Goal: Task Accomplishment & Management: Complete application form

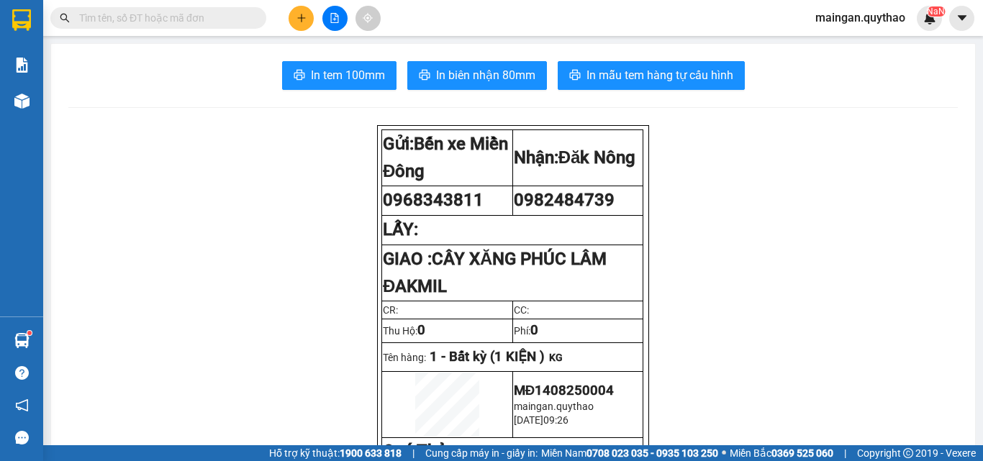
scroll to position [85, 0]
click at [327, 14] on button at bounding box center [334, 18] width 25 height 25
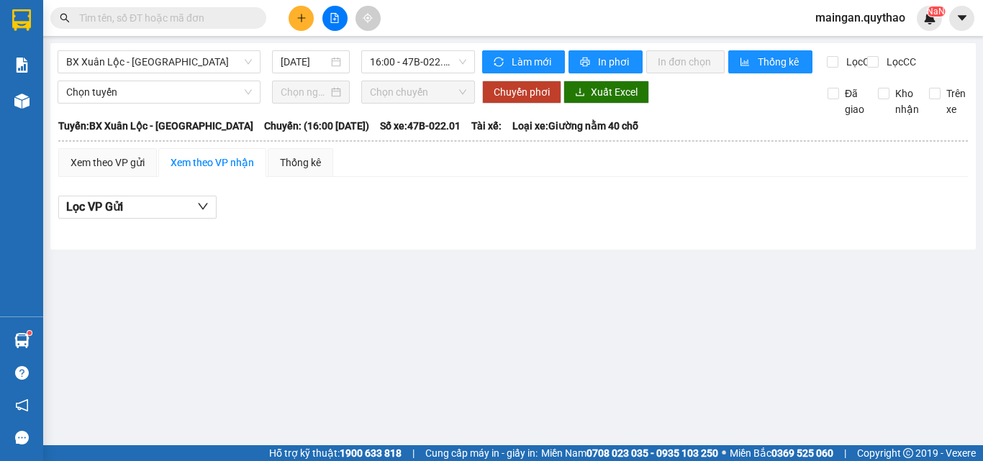
click at [299, 23] on button at bounding box center [300, 18] width 25 height 25
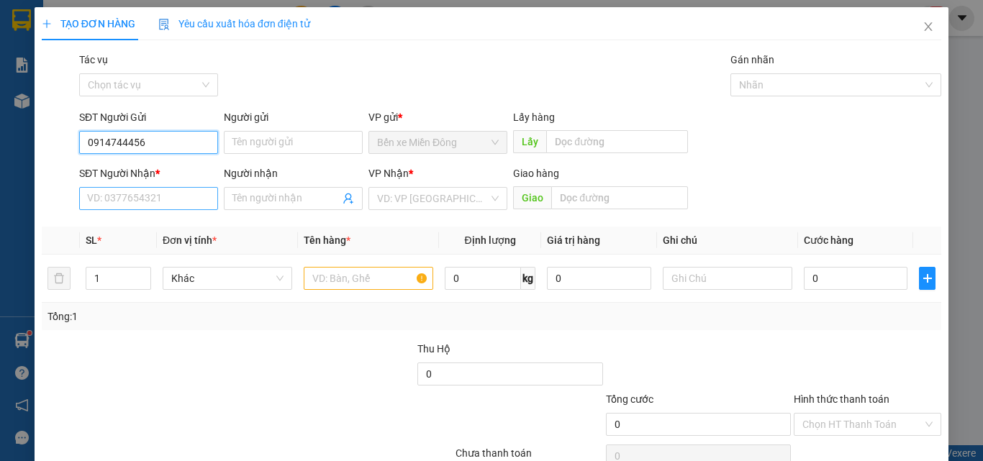
type input "0914744456"
click at [178, 206] on input "SĐT Người Nhận *" at bounding box center [148, 198] width 139 height 23
drag, startPoint x: 139, startPoint y: 145, endPoint x: 94, endPoint y: 119, distance: 51.9
click at [65, 125] on div "SĐT Người Gửi 0914744456 0914744456 Người gửi Tên người gửi VP gửi * Bến xe Miề…" at bounding box center [491, 134] width 902 height 50
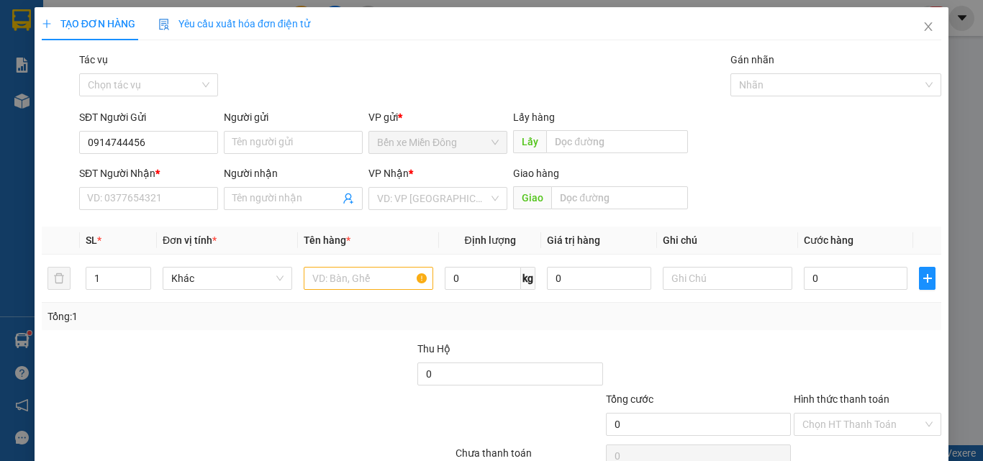
drag, startPoint x: 151, startPoint y: 131, endPoint x: 101, endPoint y: 223, distance: 104.6
click at [101, 223] on div "Transit Pickup Surcharge Ids Transit Deliver Surcharge Ids Transit Deliver Surc…" at bounding box center [491, 278] width 899 height 452
drag, startPoint x: 154, startPoint y: 146, endPoint x: 79, endPoint y: 151, distance: 75.0
click at [81, 154] on div "SĐT Người Gửi 0914744456 0914744456" at bounding box center [148, 134] width 139 height 50
click at [111, 198] on input "SĐT Người Nhận *" at bounding box center [148, 198] width 139 height 23
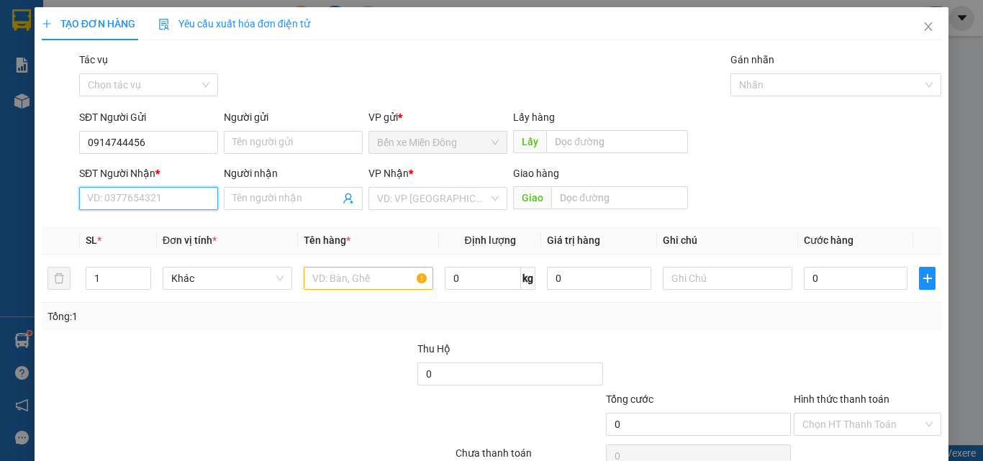
paste input "0914744456"
type input "0914744456"
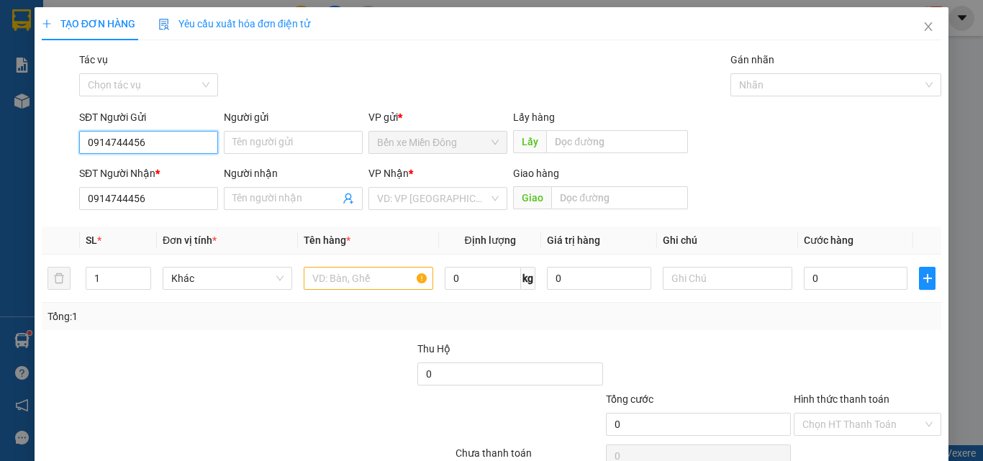
drag, startPoint x: 163, startPoint y: 147, endPoint x: 158, endPoint y: 140, distance: 8.2
click at [158, 140] on input "0914744456" at bounding box center [148, 142] width 139 height 23
click at [157, 140] on input "0914744456" at bounding box center [148, 142] width 139 height 23
type input "0933561323"
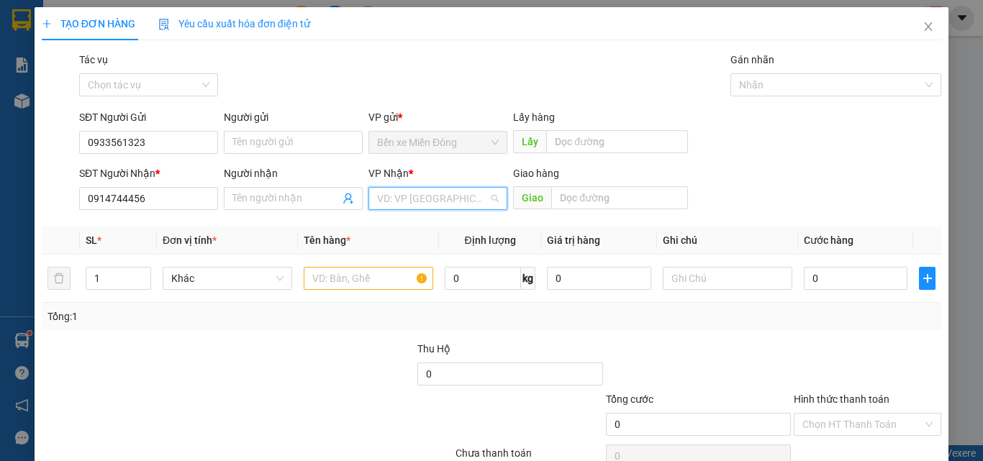
click at [461, 205] on input "search" at bounding box center [432, 199] width 111 height 22
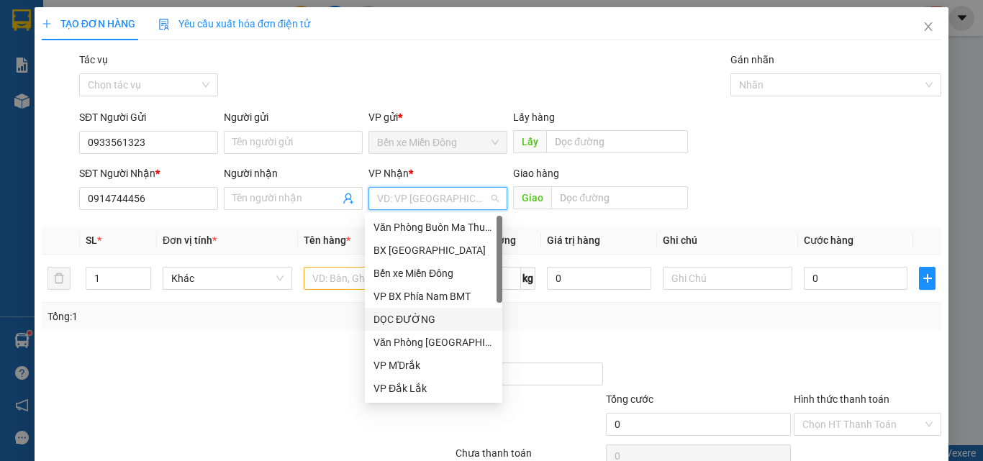
scroll to position [288, 0]
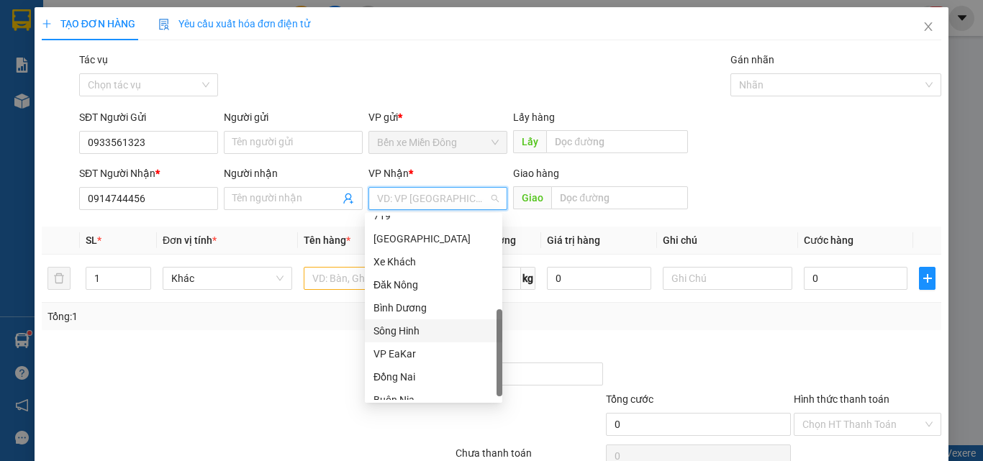
click at [401, 322] on div "Sông Hinh" at bounding box center [433, 330] width 137 height 23
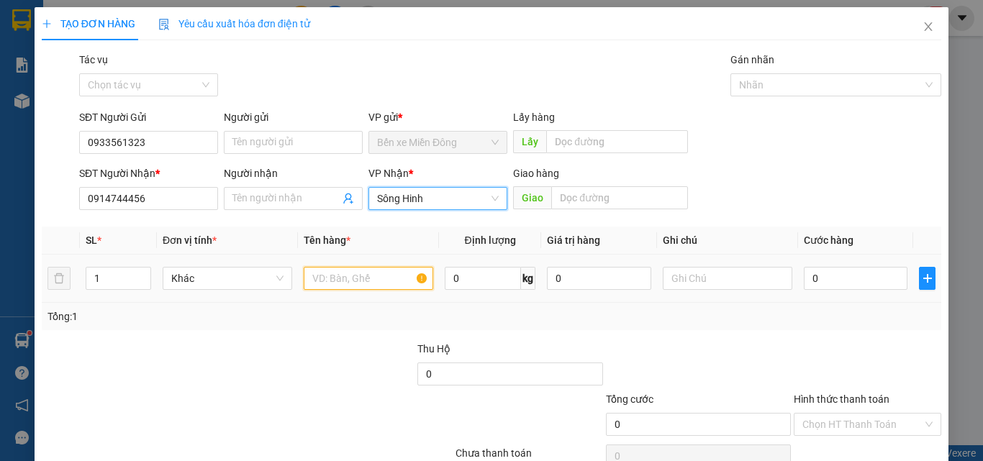
click at [360, 284] on input "text" at bounding box center [368, 278] width 129 height 23
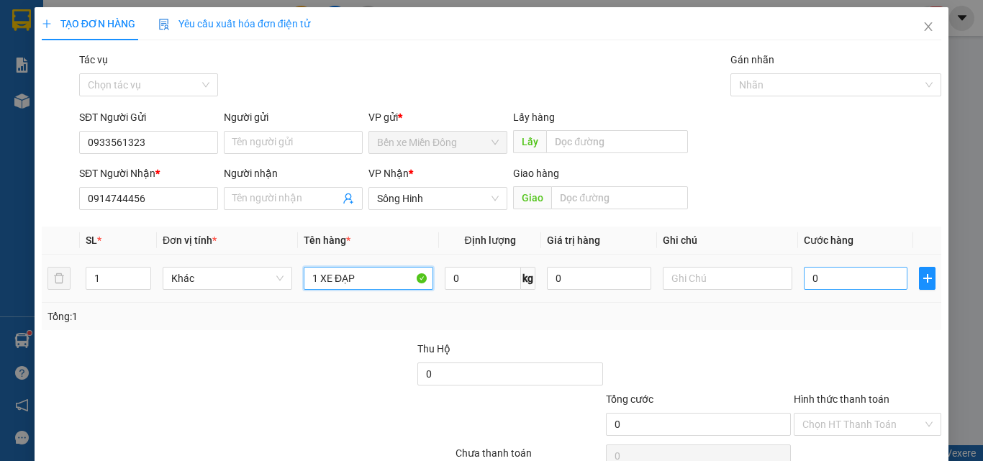
type input "1 XE ĐẠP"
click at [862, 274] on input "0" at bounding box center [855, 278] width 104 height 23
type input "5"
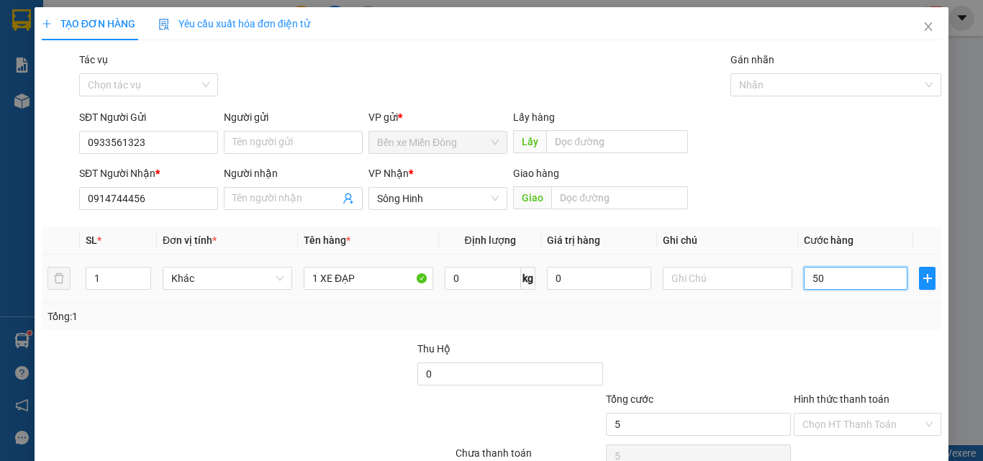
type input "509"
type input "50"
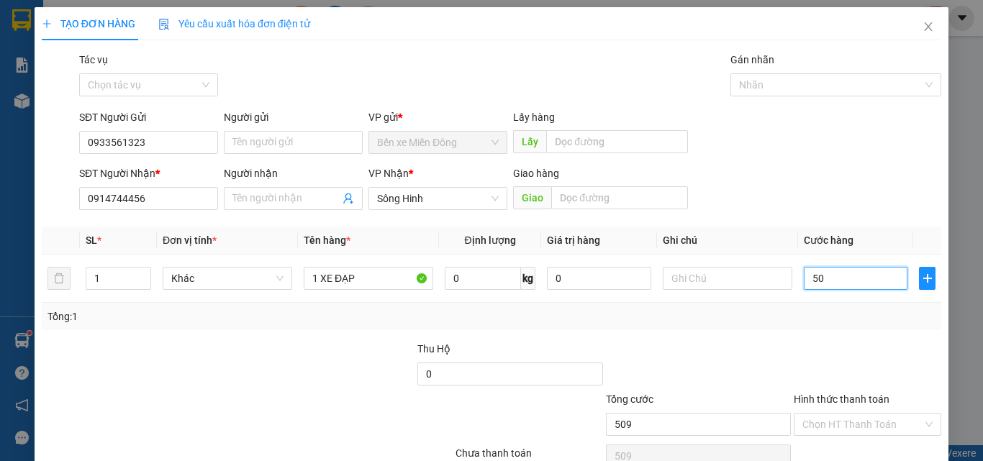
type input "50"
type input "50.000"
click at [838, 331] on div "Transit Pickup Surcharge Ids Transit Deliver Surcharge Ids Transit Deliver Surc…" at bounding box center [491, 278] width 899 height 452
click at [836, 432] on input "Hình thức thanh toán" at bounding box center [862, 425] width 120 height 22
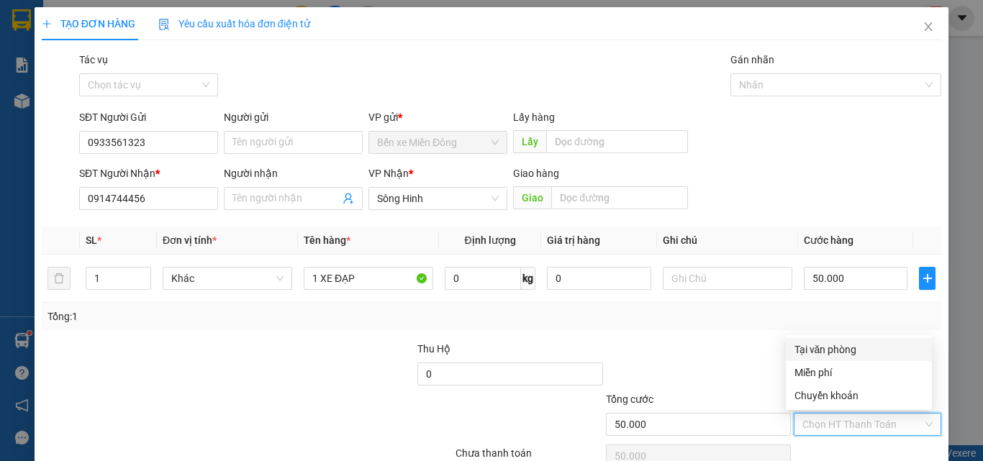
drag, startPoint x: 843, startPoint y: 340, endPoint x: 843, endPoint y: 352, distance: 11.5
click at [843, 344] on div "Tại văn phòng" at bounding box center [858, 349] width 146 height 23
type input "0"
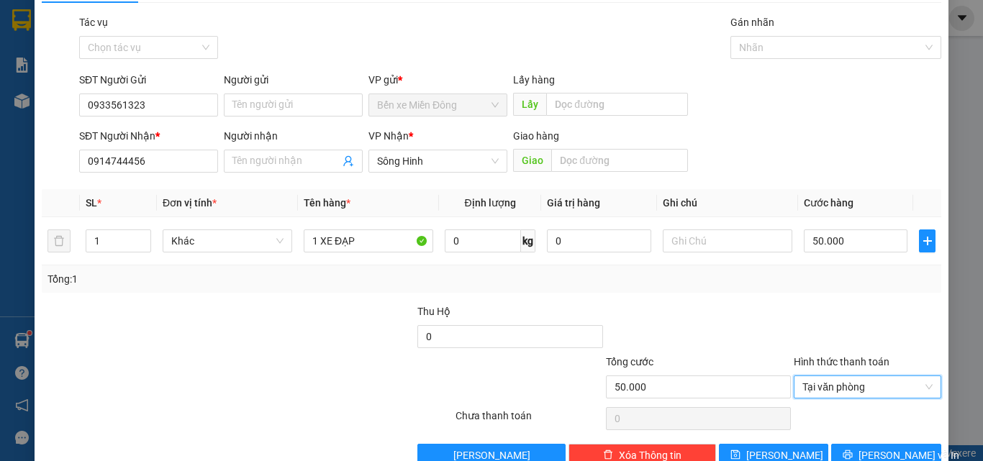
scroll to position [71, 0]
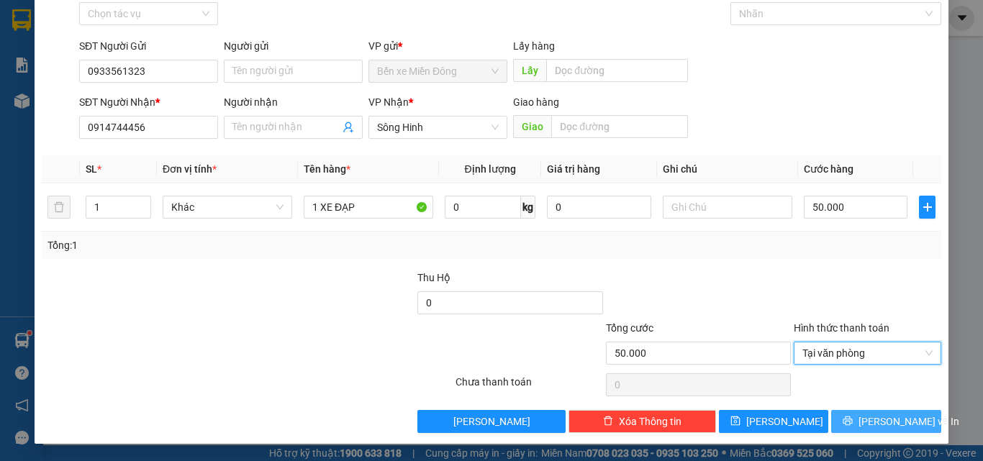
click at [893, 415] on span "[PERSON_NAME] và In" at bounding box center [908, 422] width 101 height 16
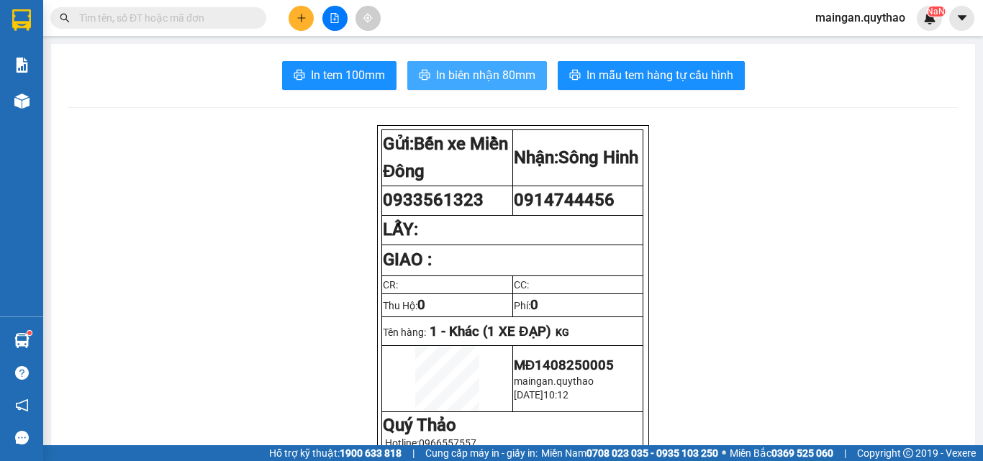
click at [436, 78] on span "In biên nhận 80mm" at bounding box center [485, 75] width 99 height 18
